Goal: Navigation & Orientation: Find specific page/section

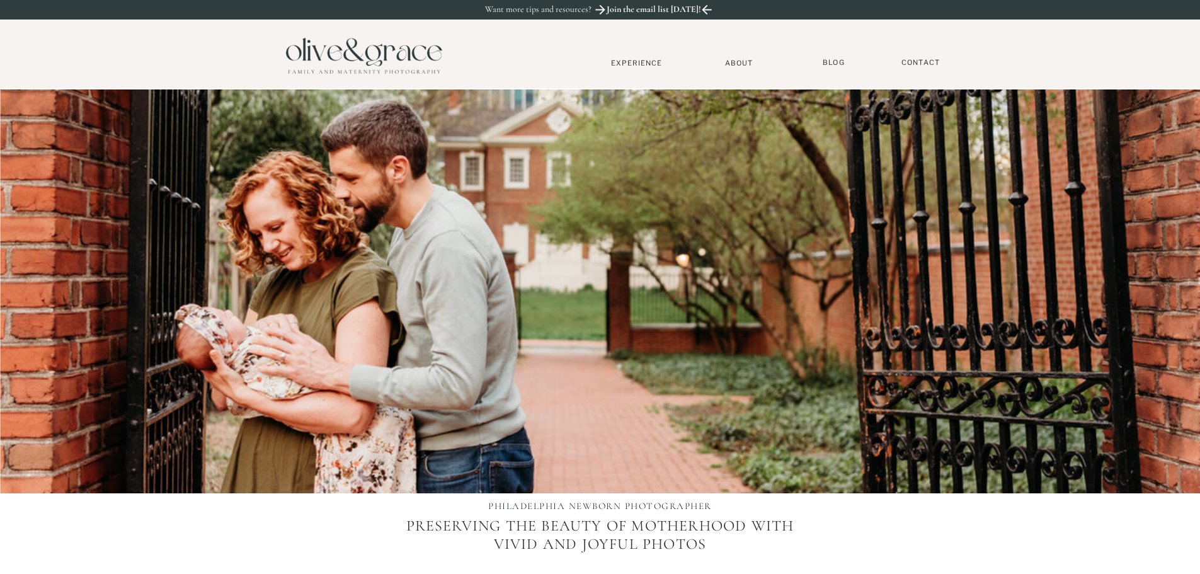
click at [647, 64] on nav "Experience" at bounding box center [636, 63] width 83 height 9
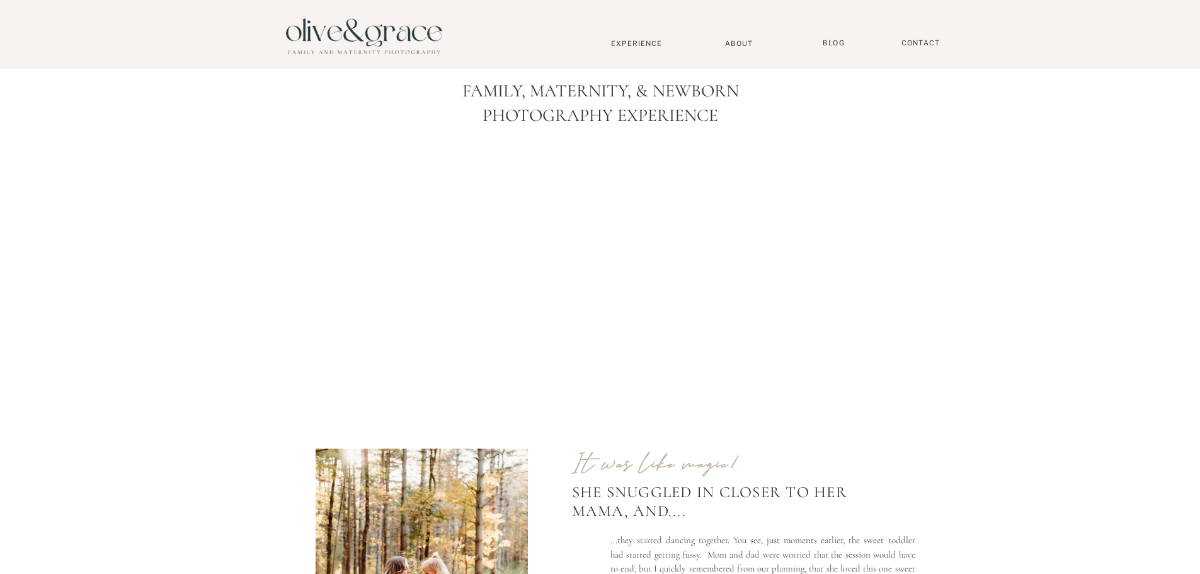
drag, startPoint x: 1203, startPoint y: 34, endPoint x: 1209, endPoint y: -76, distance: 110.4
click at [646, 42] on nav "Experience" at bounding box center [636, 43] width 83 height 9
